Goal: Task Accomplishment & Management: Use online tool/utility

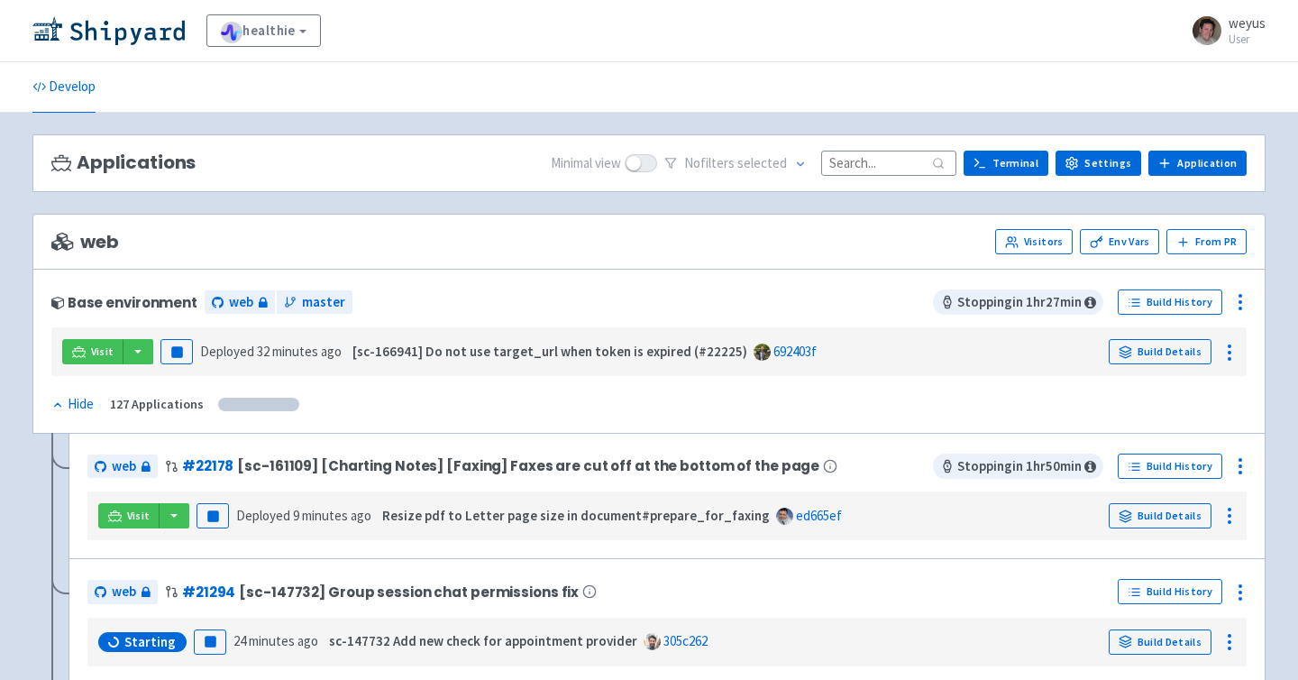
click at [893, 158] on input at bounding box center [888, 163] width 135 height 24
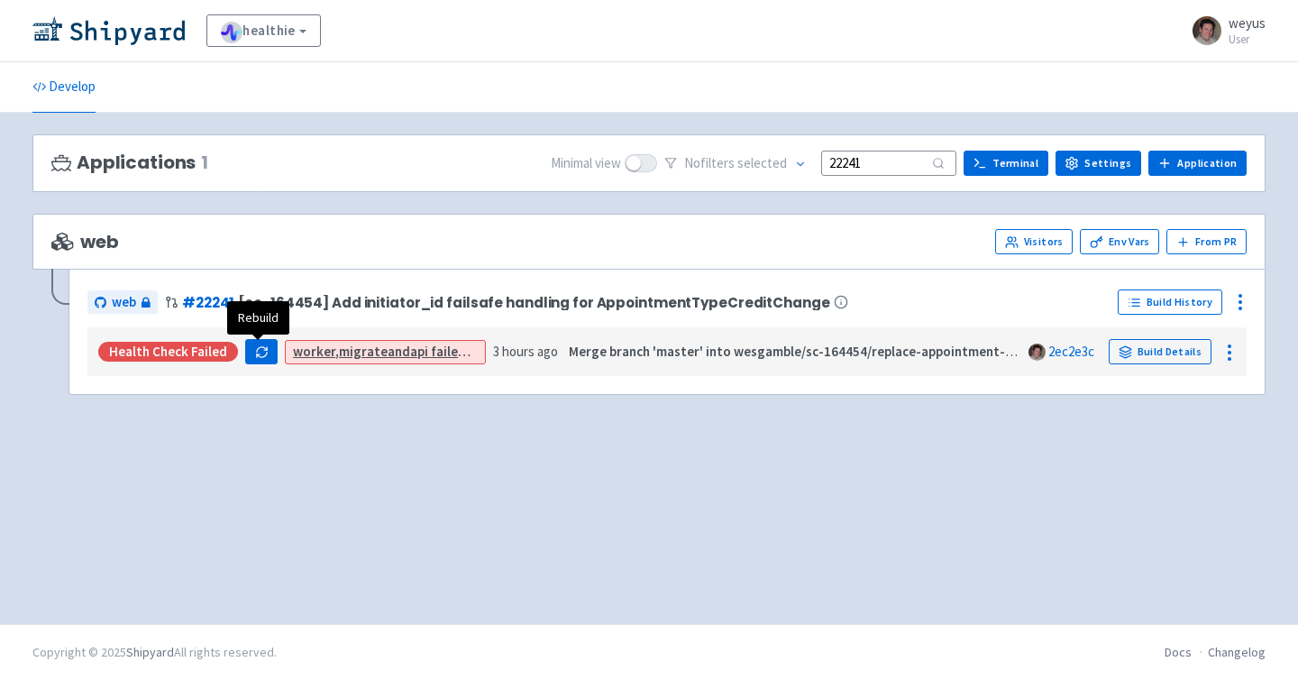
type input "22241"
click at [259, 352] on icon "button" at bounding box center [262, 352] width 14 height 14
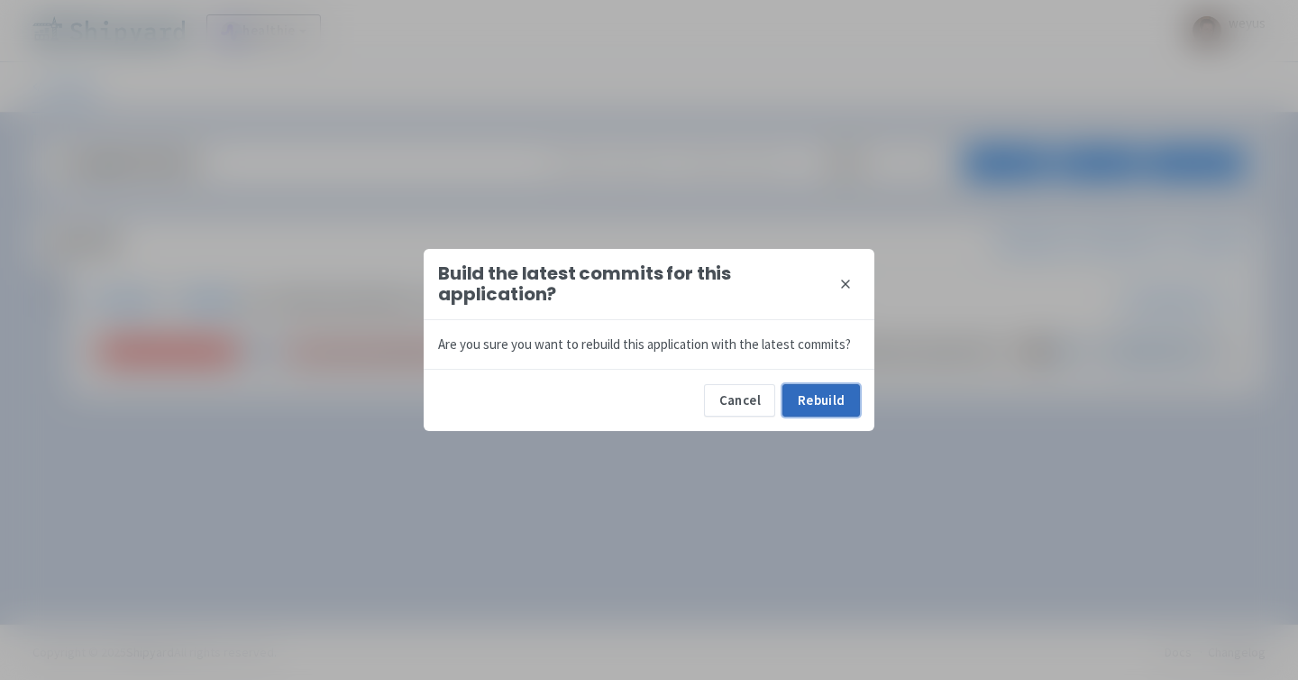
click at [814, 395] on button "Rebuild" at bounding box center [821, 400] width 78 height 32
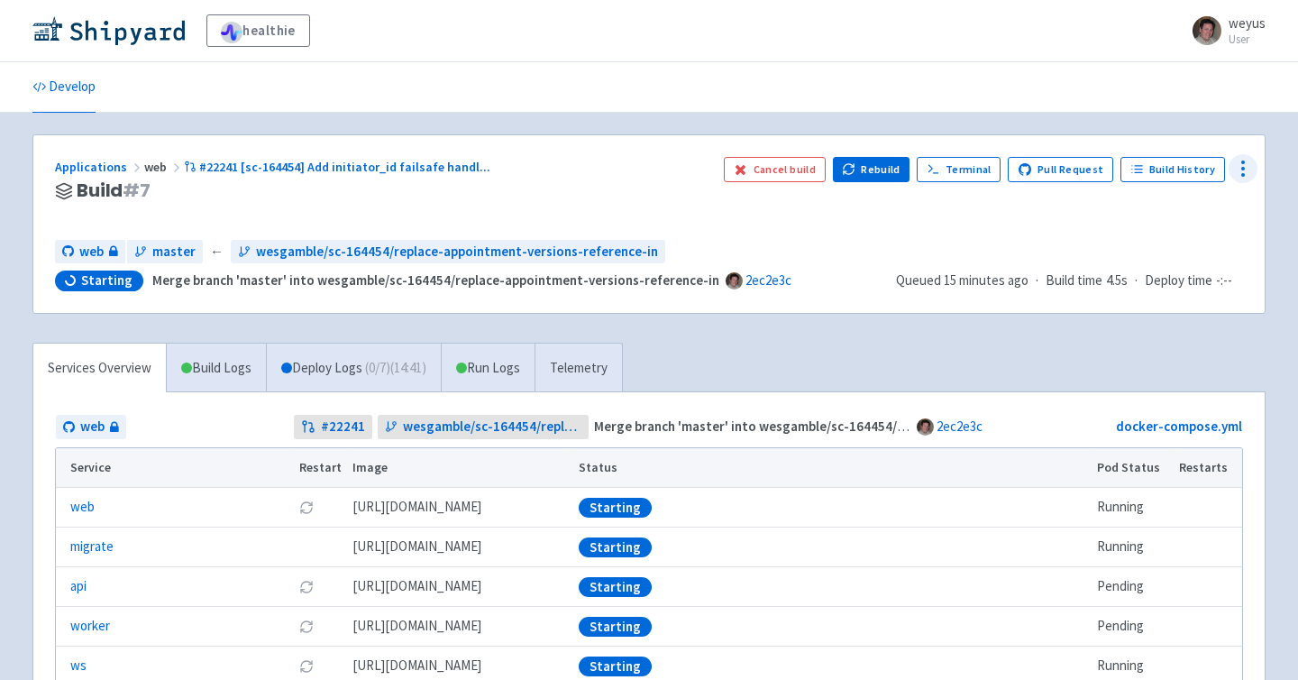
click at [1249, 173] on icon at bounding box center [1243, 169] width 22 height 22
click at [1152, 238] on span "Data Dashboard" at bounding box center [1160, 241] width 91 height 25
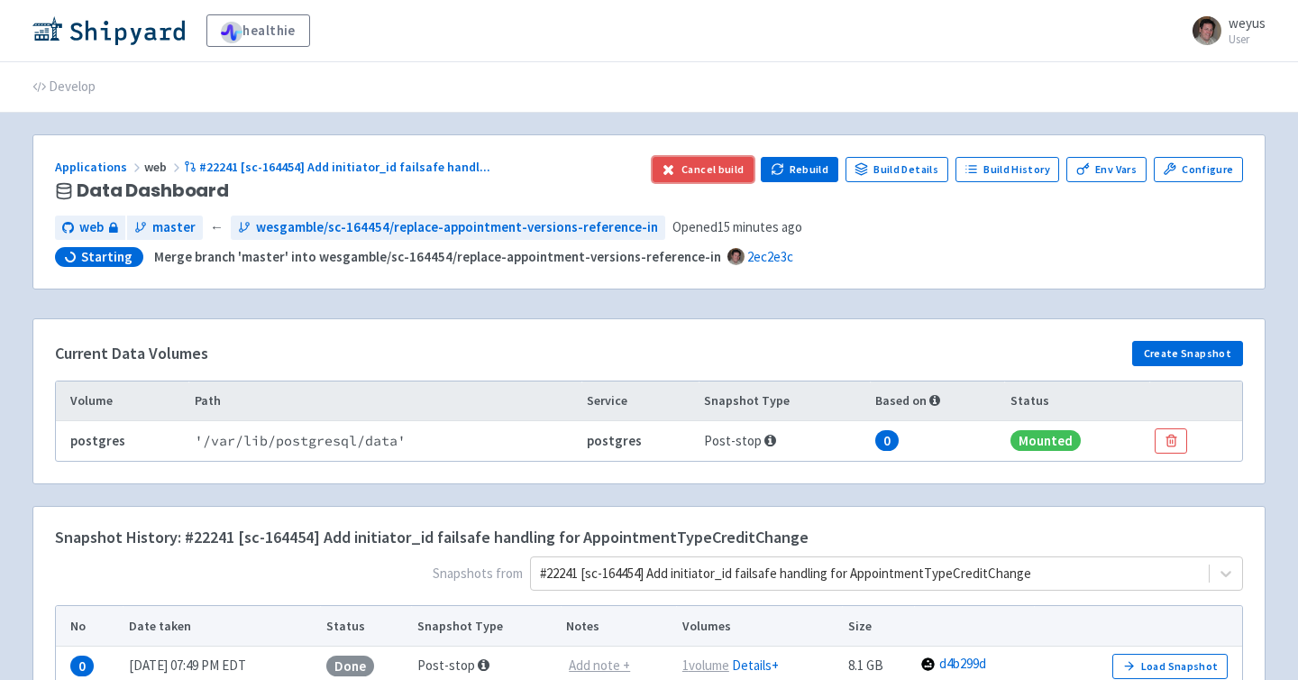
click at [713, 169] on button "Cancel build" at bounding box center [704, 169] width 102 height 25
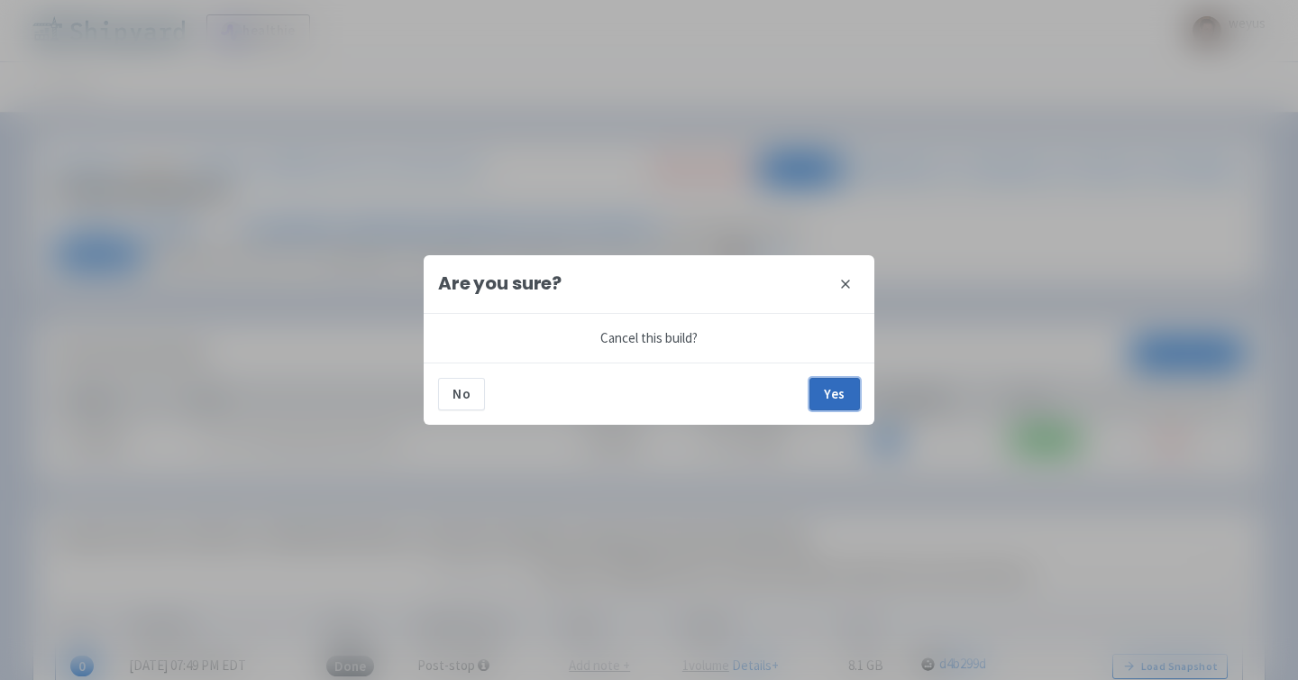
click at [836, 390] on button "Yes" at bounding box center [835, 394] width 50 height 32
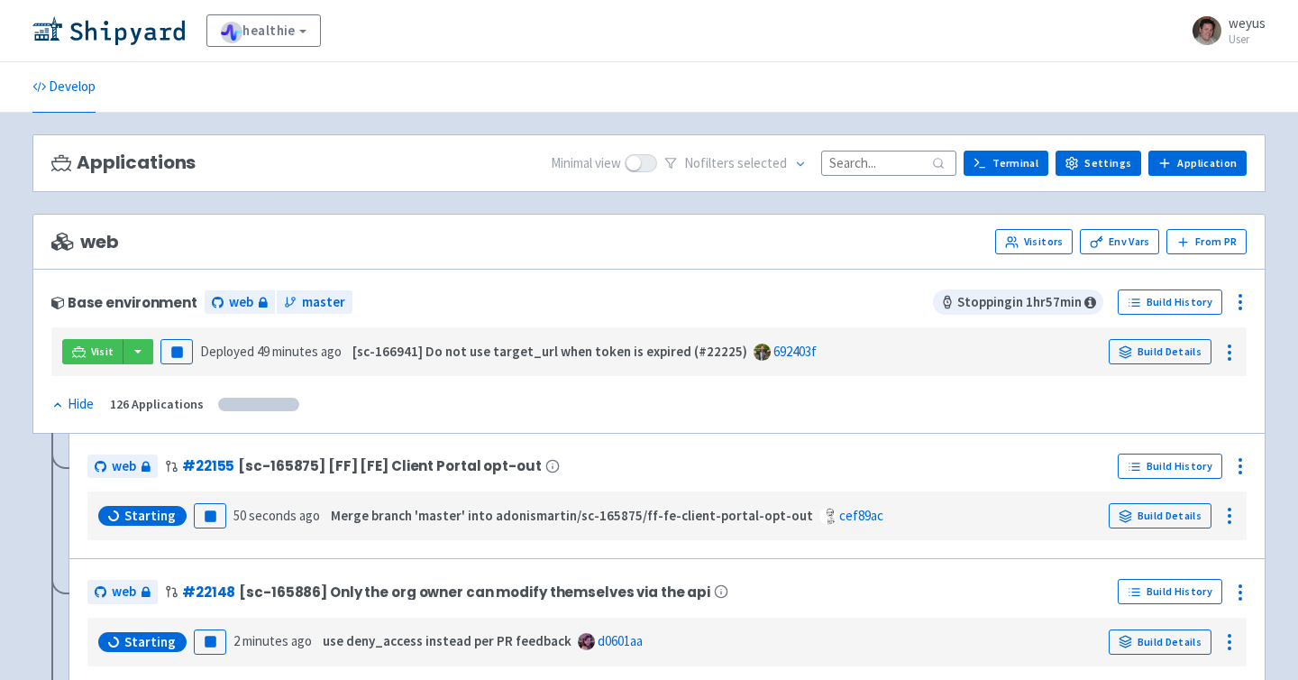
click at [869, 158] on input at bounding box center [888, 163] width 135 height 24
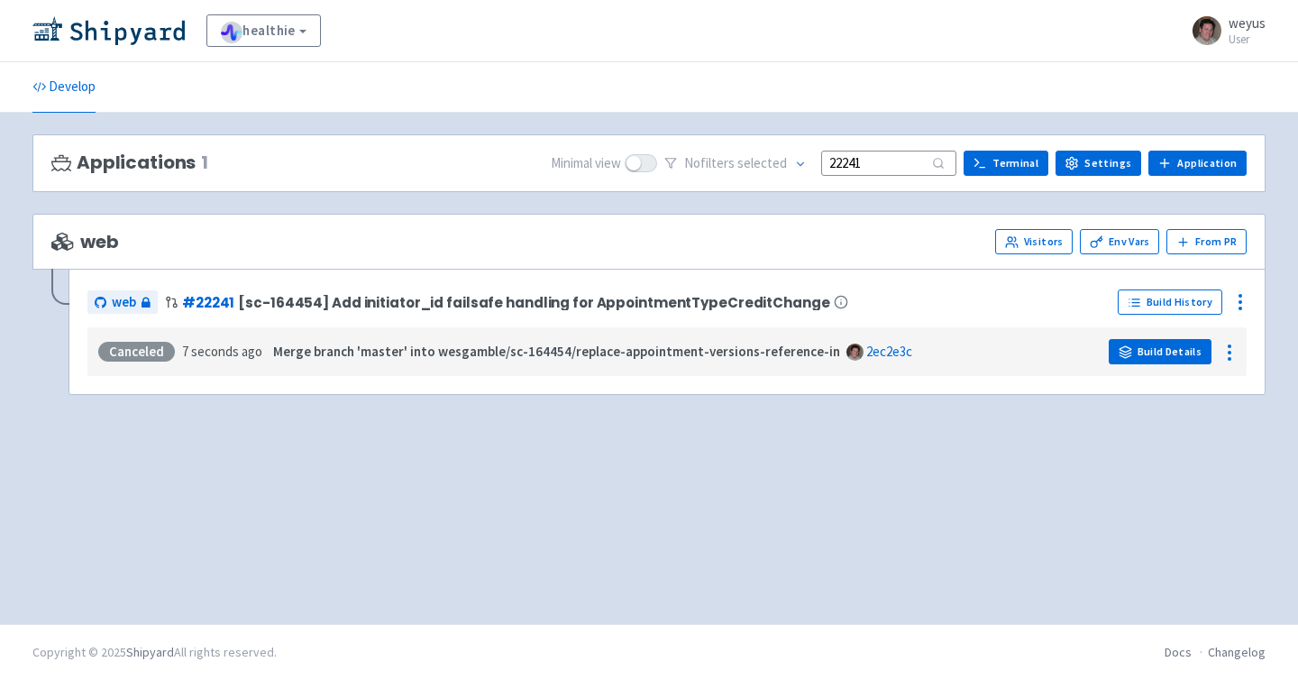
type input "22241"
click at [1158, 351] on link "Build Details" at bounding box center [1160, 351] width 103 height 25
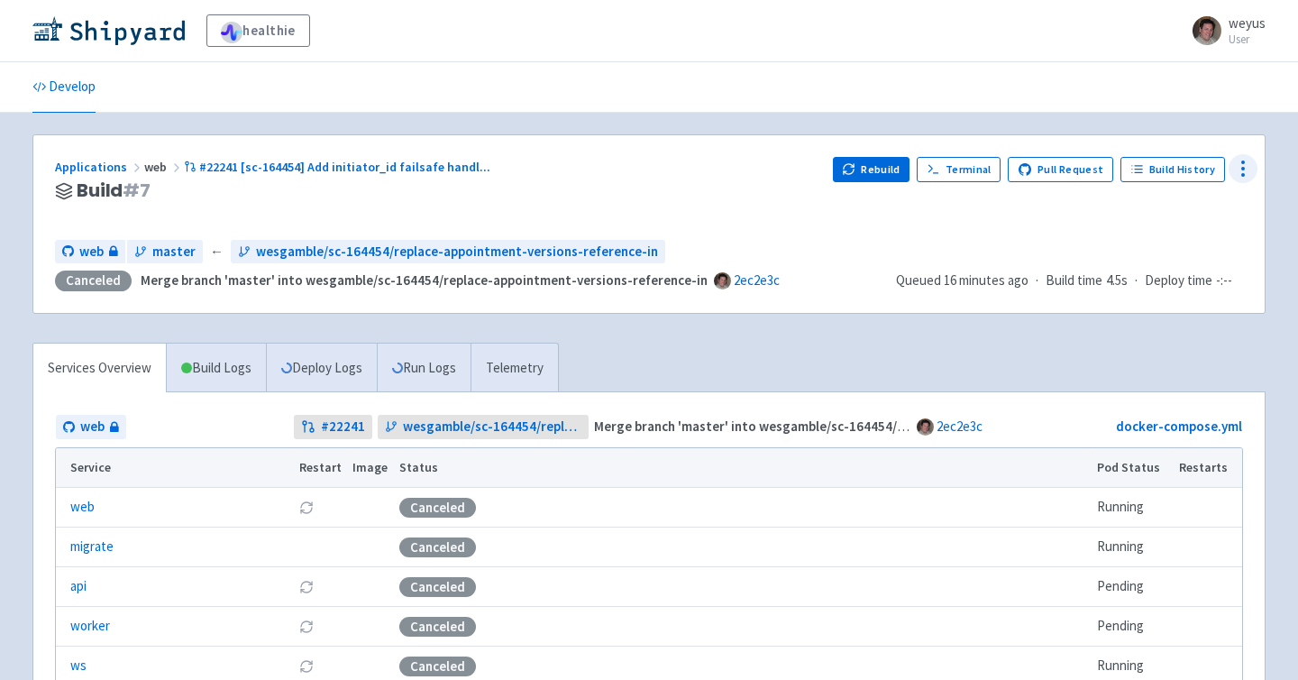
click at [1247, 166] on icon at bounding box center [1243, 169] width 22 height 22
click at [1162, 253] on span "Data Dashboard" at bounding box center [1160, 241] width 91 height 25
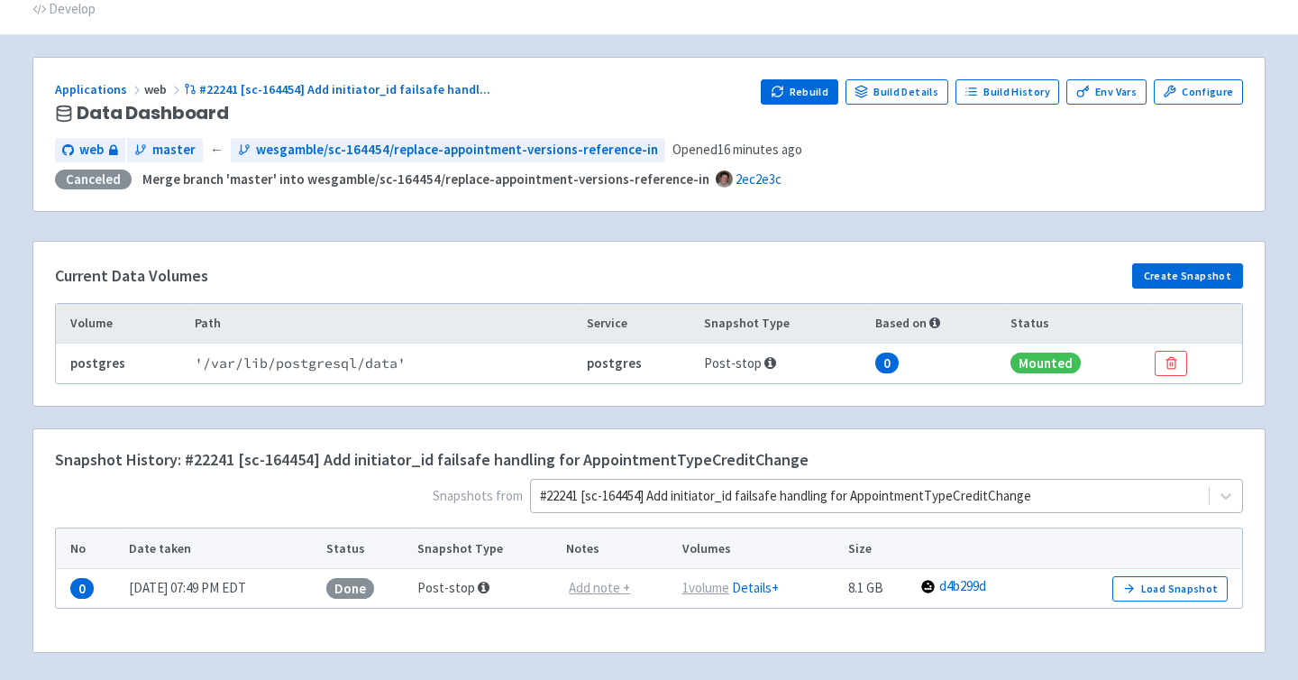
scroll to position [151, 0]
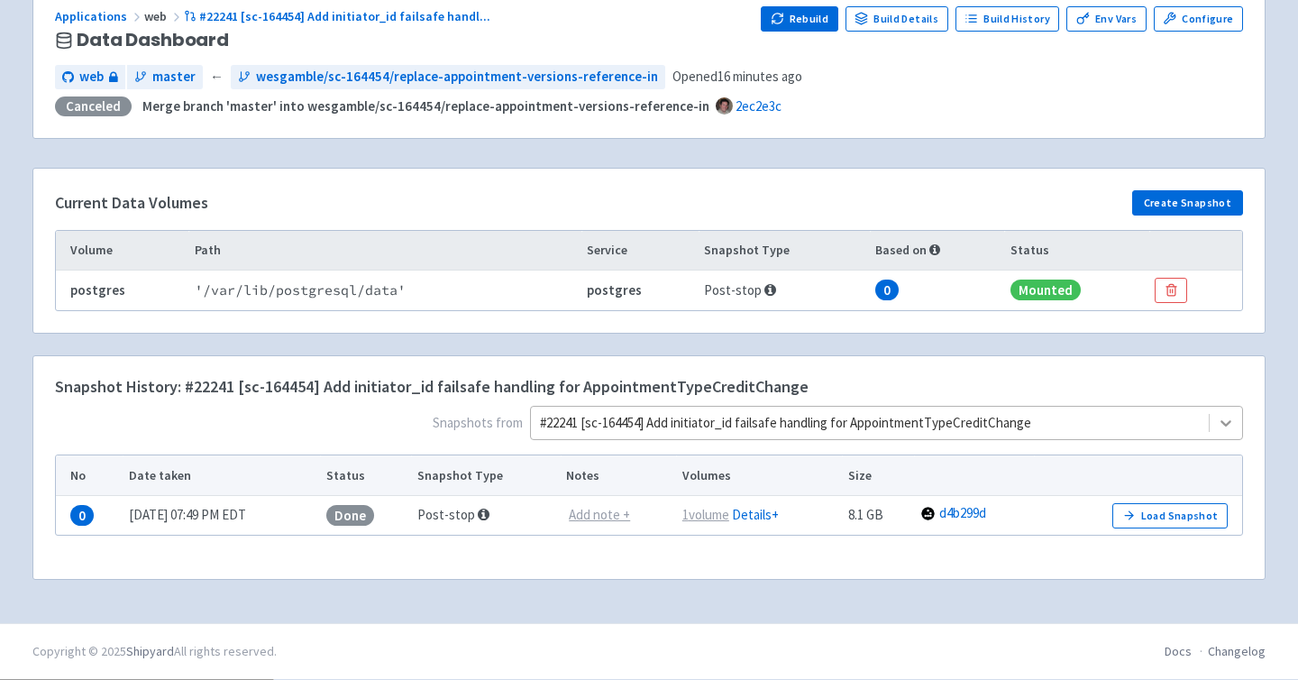
click at [1222, 421] on div "#22241 [sc-164454] Add initiator_id failsafe handling for AppointmentTypeCredit…" at bounding box center [886, 423] width 713 height 34
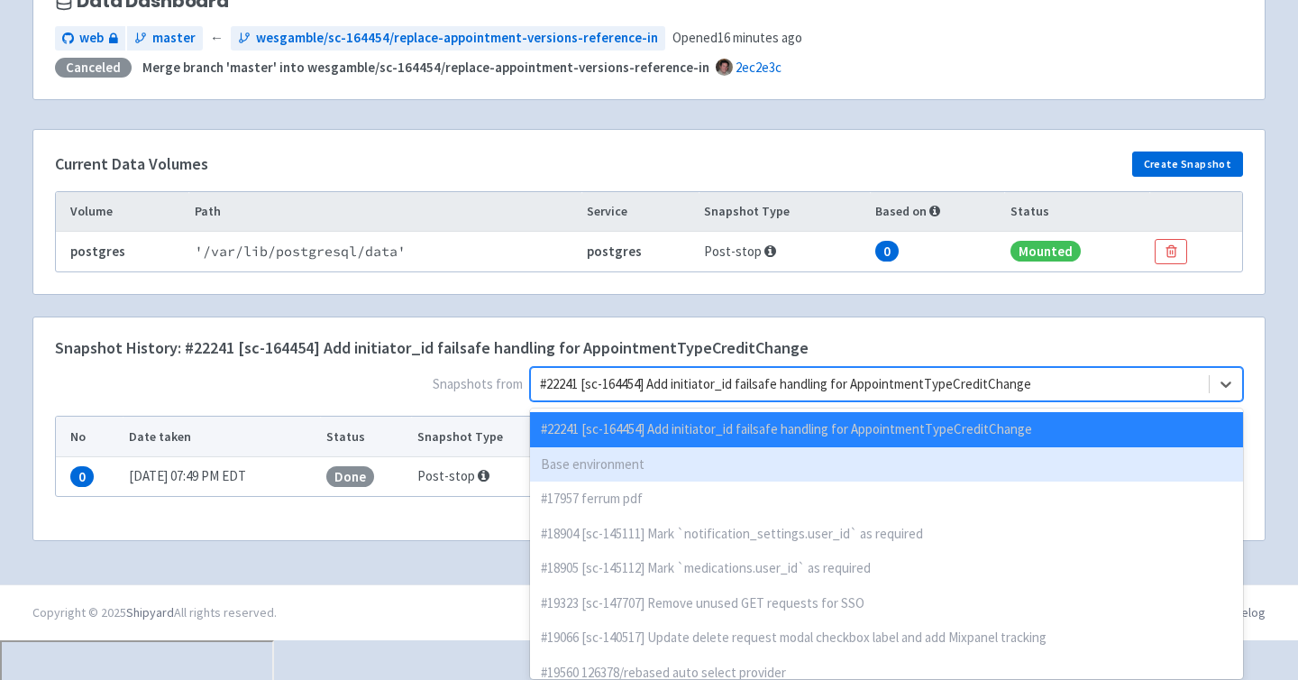
click at [1126, 463] on div "Base environment" at bounding box center [886, 464] width 713 height 35
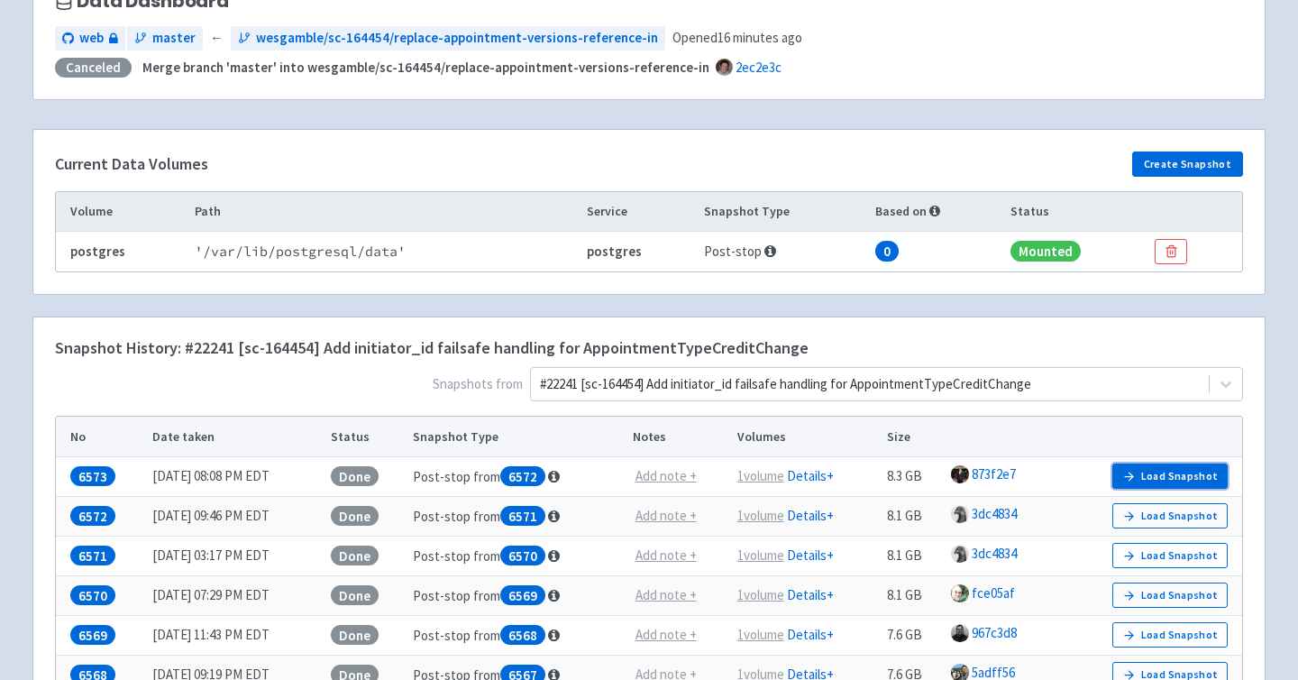
click at [1158, 478] on button "Load Snapshot" at bounding box center [1169, 475] width 115 height 25
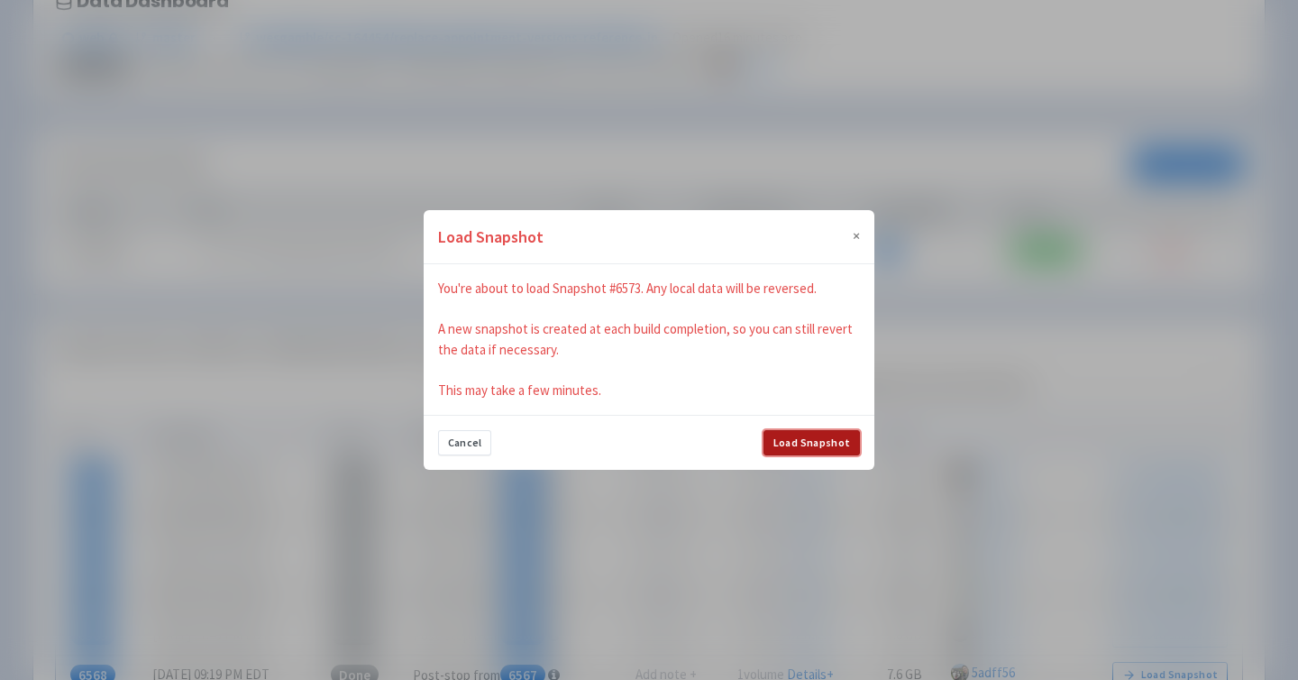
click at [803, 442] on button "Load Snapshot" at bounding box center [812, 442] width 96 height 25
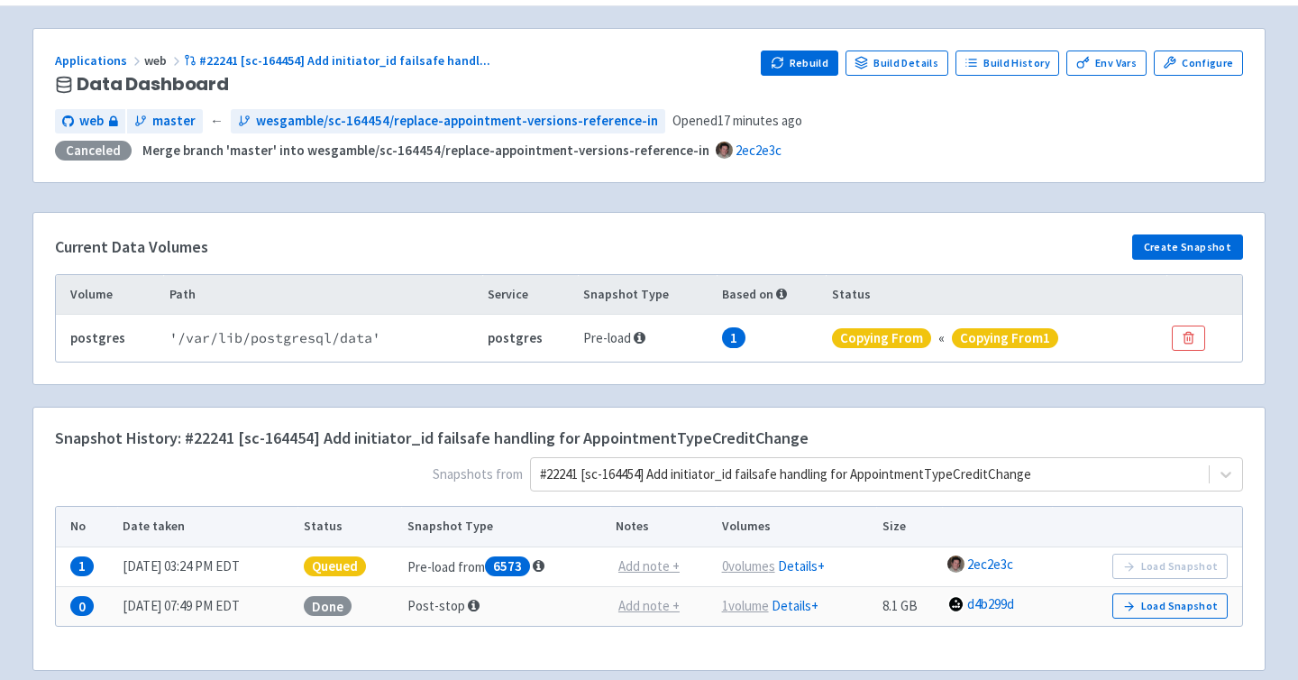
scroll to position [108, 0]
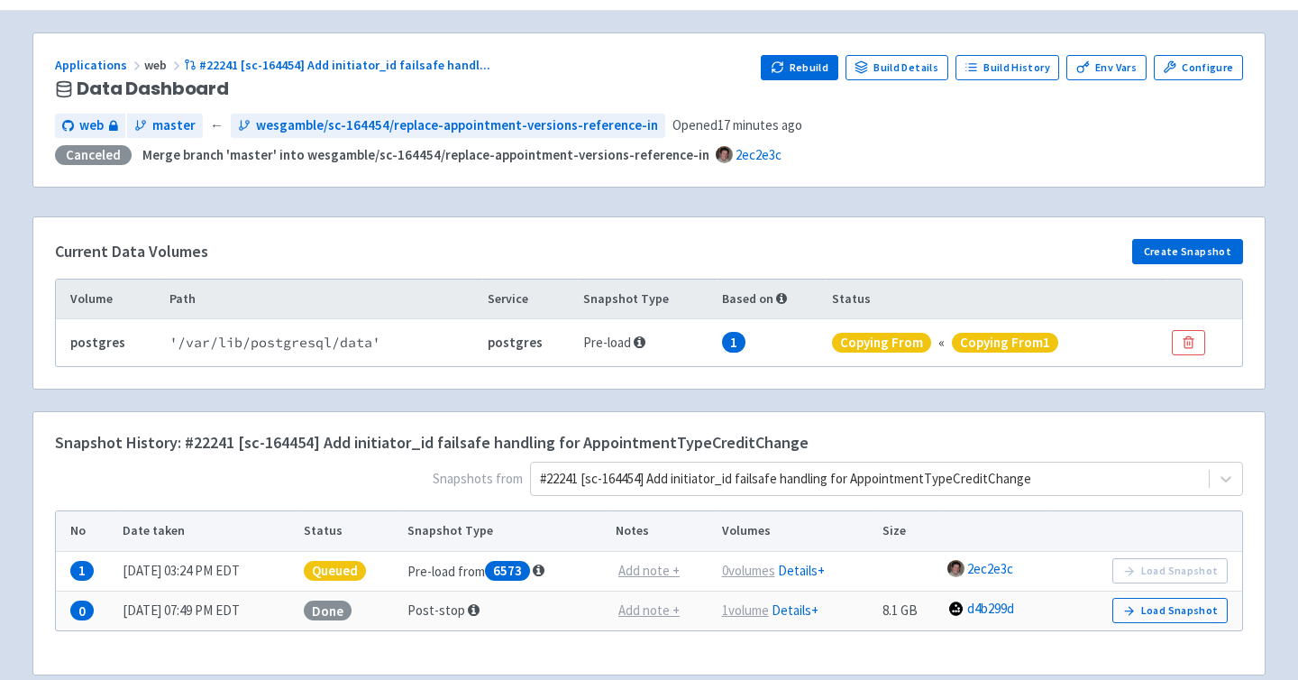
scroll to position [105, 0]
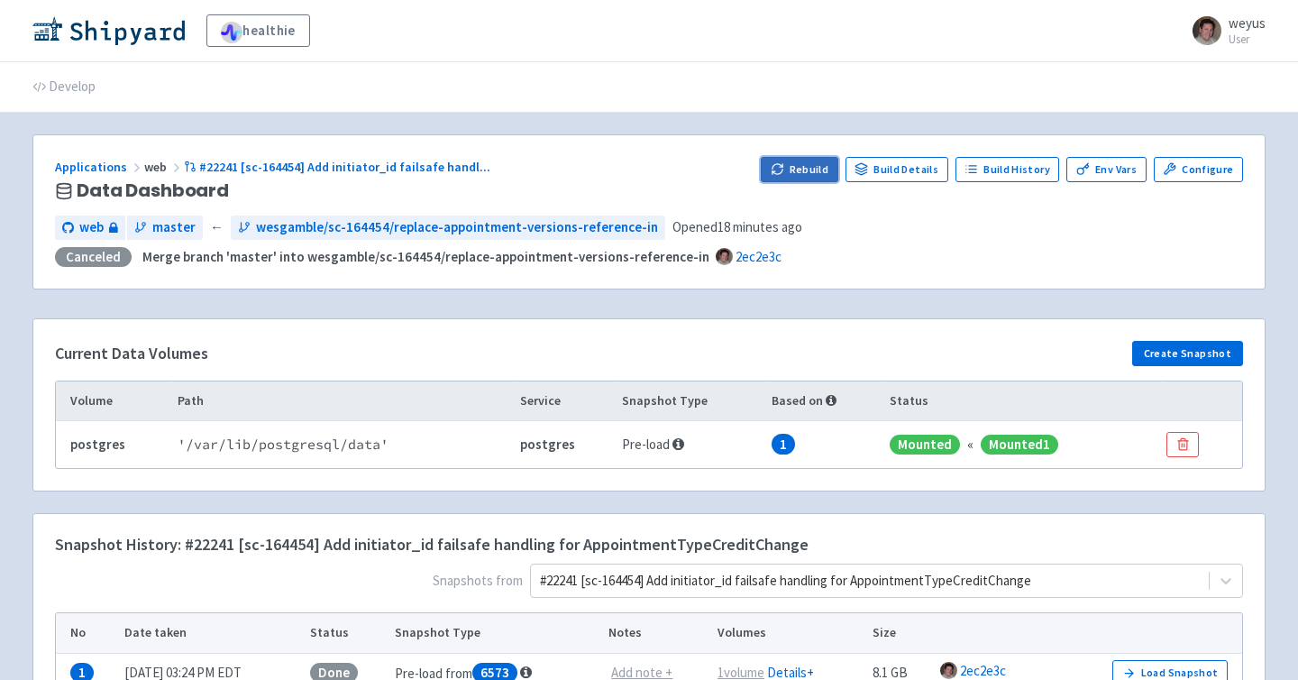
click at [805, 166] on button "Rebuild" at bounding box center [800, 169] width 78 height 25
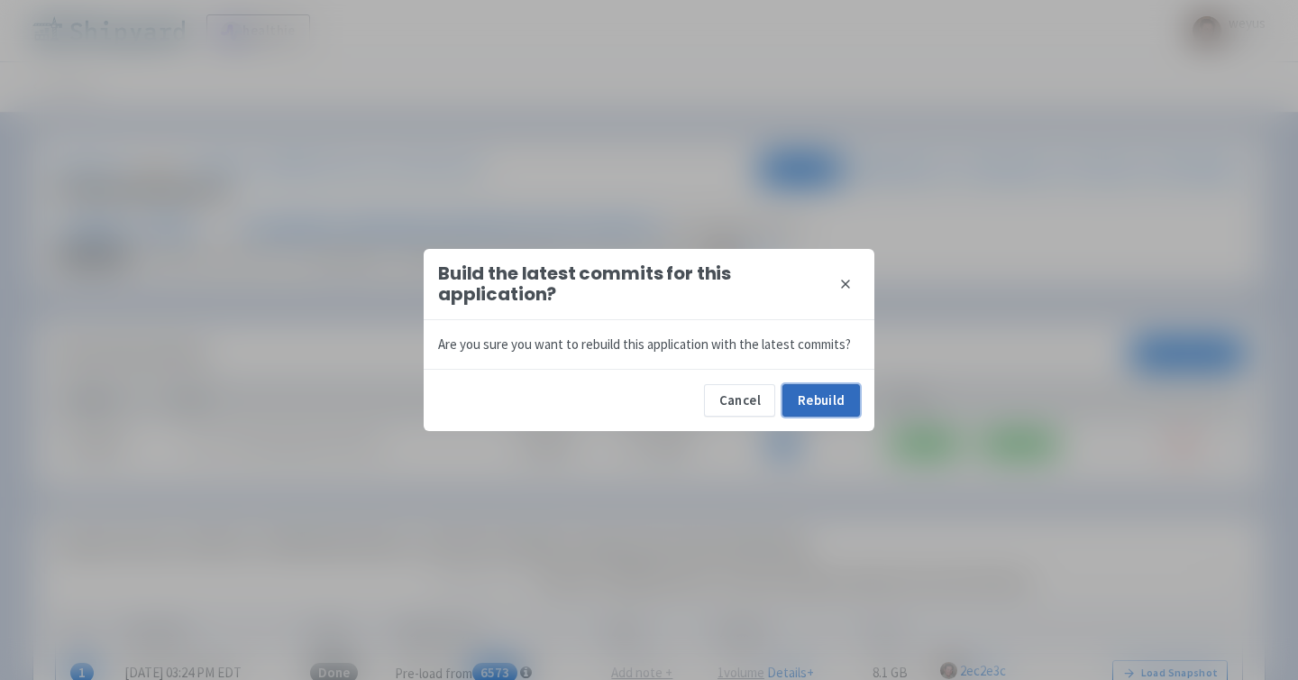
click at [829, 390] on button "Rebuild" at bounding box center [821, 400] width 78 height 32
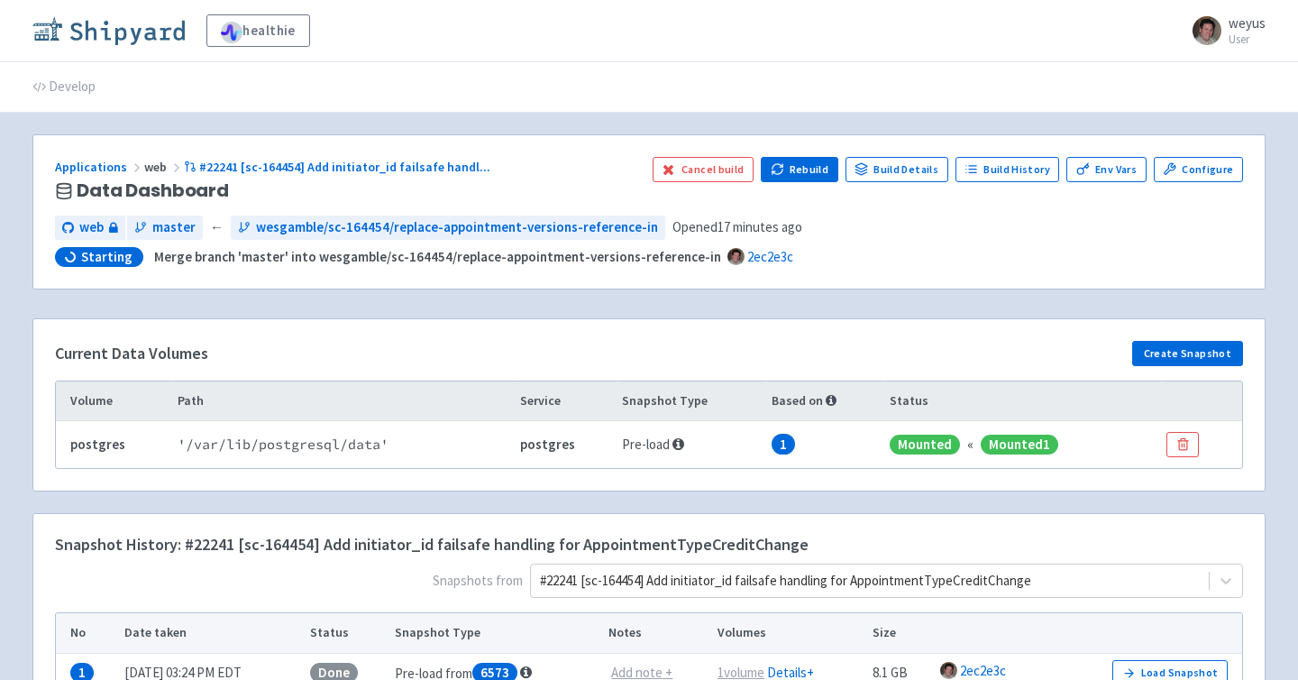
click at [132, 17] on img at bounding box center [108, 30] width 152 height 29
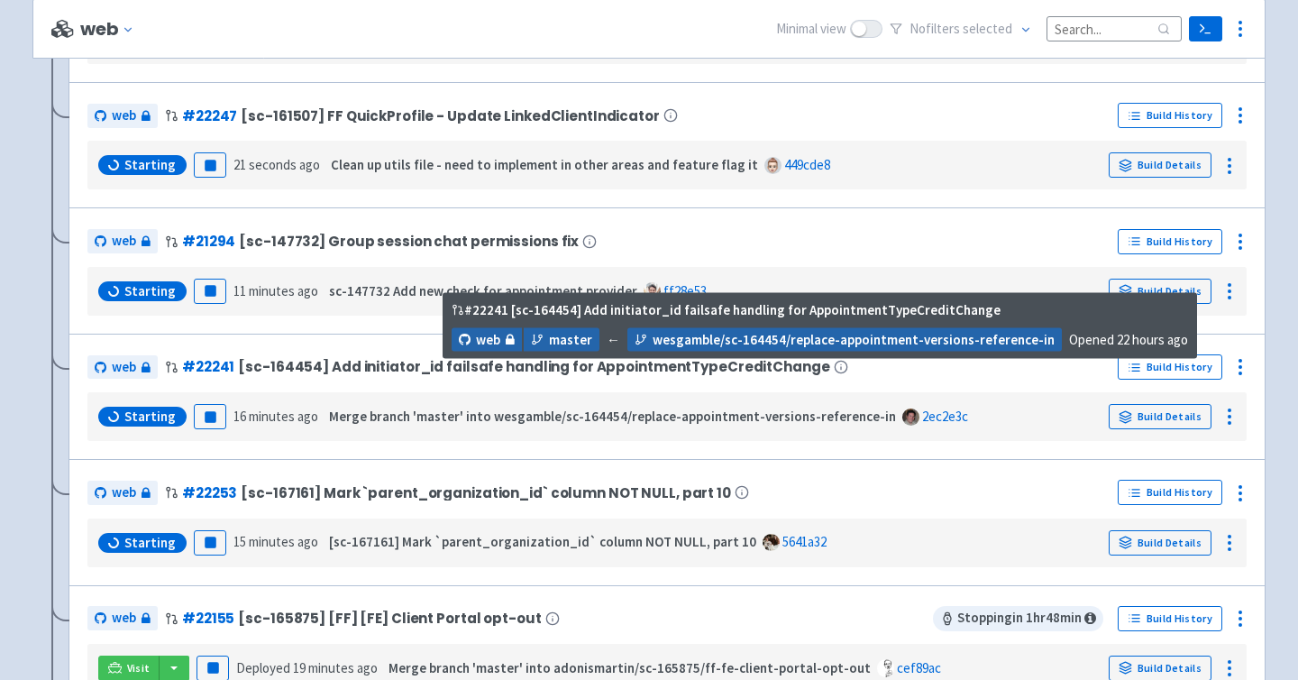
scroll to position [510, 0]
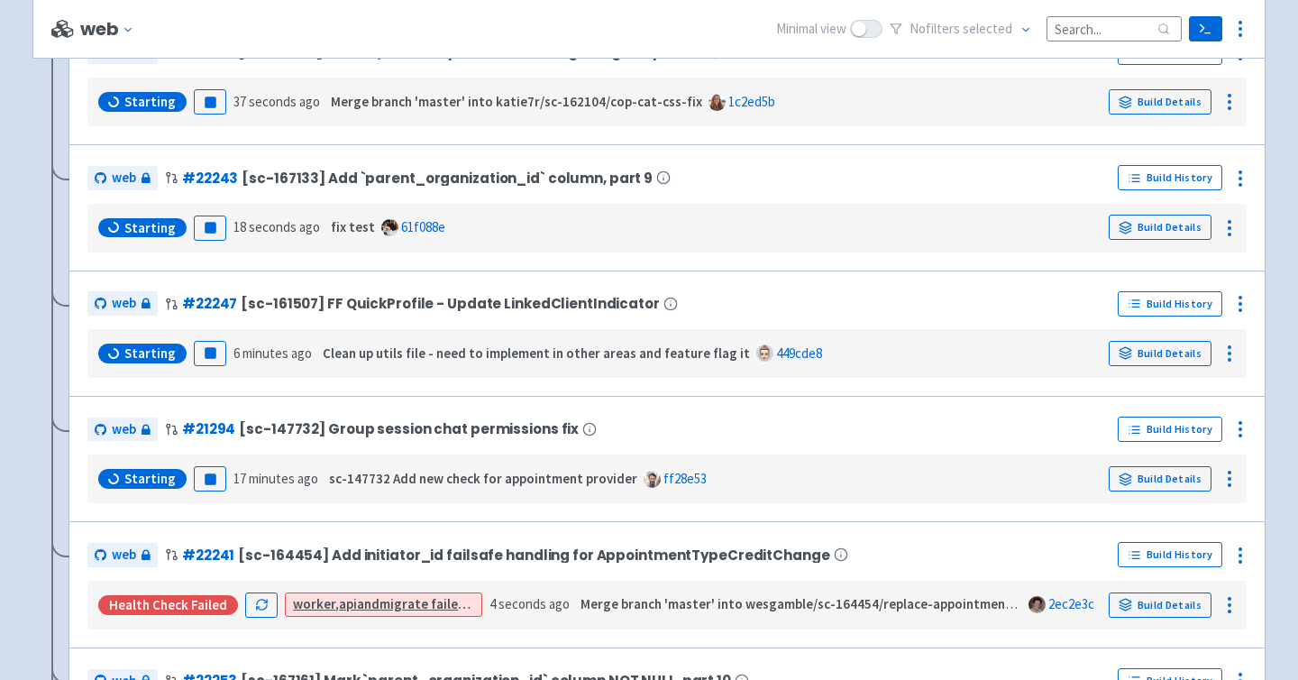
scroll to position [627, 0]
